Goal: Check status: Check status

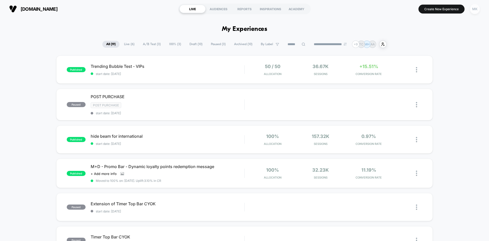
click at [473, 9] on div "MK" at bounding box center [475, 9] width 10 height 10
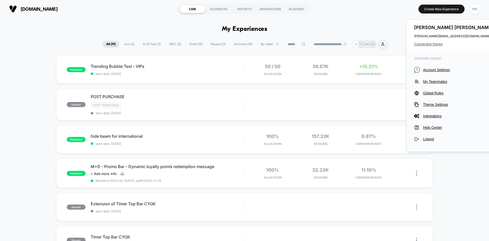
click at [423, 44] on span "Connected Stores" at bounding box center [455, 44] width 81 height 4
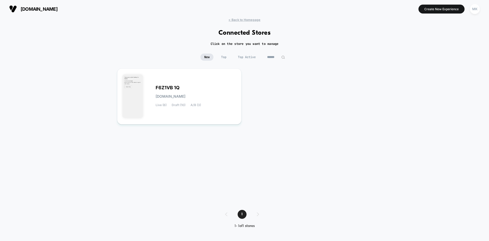
click at [258, 92] on div "F6Z1VB 1Q [DOMAIN_NAME] Live (6) Draft (10) A/B (3)" at bounding box center [244, 133] width 255 height 131
click at [245, 59] on span "Top Active" at bounding box center [246, 57] width 25 height 7
click at [224, 56] on span "Top" at bounding box center [223, 57] width 13 height 7
click at [209, 55] on span "New" at bounding box center [207, 57] width 13 height 7
click at [237, 20] on span "< Back to Homepage" at bounding box center [245, 20] width 32 height 4
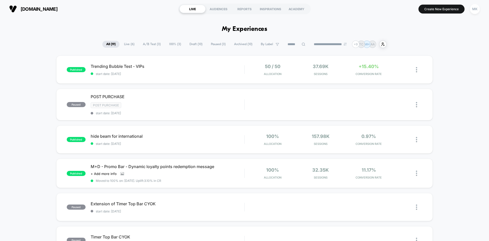
click at [167, 78] on div "published Trending Bubble Test - VIPs start date: [DATE] 50 / 50 Allocation 37.…" at bounding box center [244, 70] width 377 height 28
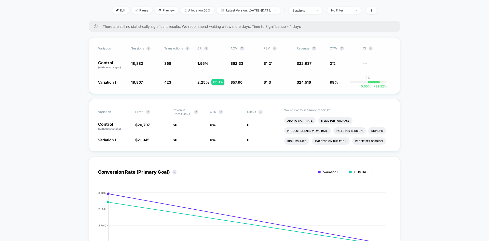
scroll to position [66, 0]
click at [299, 142] on li "Signups Rate" at bounding box center [296, 140] width 25 height 7
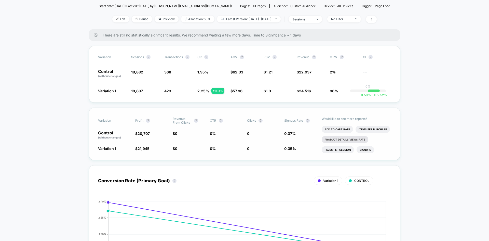
scroll to position [56, 0]
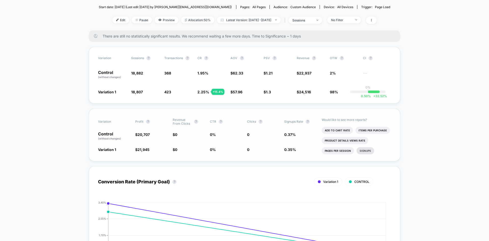
click at [369, 149] on li "Signups" at bounding box center [366, 150] width 18 height 7
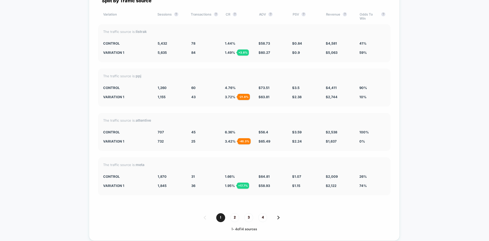
scroll to position [1560, 0]
click at [234, 222] on span "2" at bounding box center [234, 217] width 9 height 9
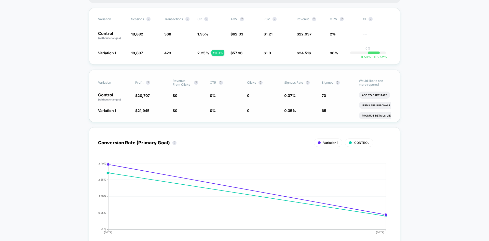
scroll to position [0, 0]
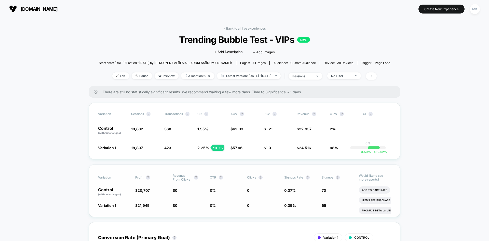
drag, startPoint x: 105, startPoint y: 58, endPoint x: 94, endPoint y: 39, distance: 21.6
